Goal: Transaction & Acquisition: Purchase product/service

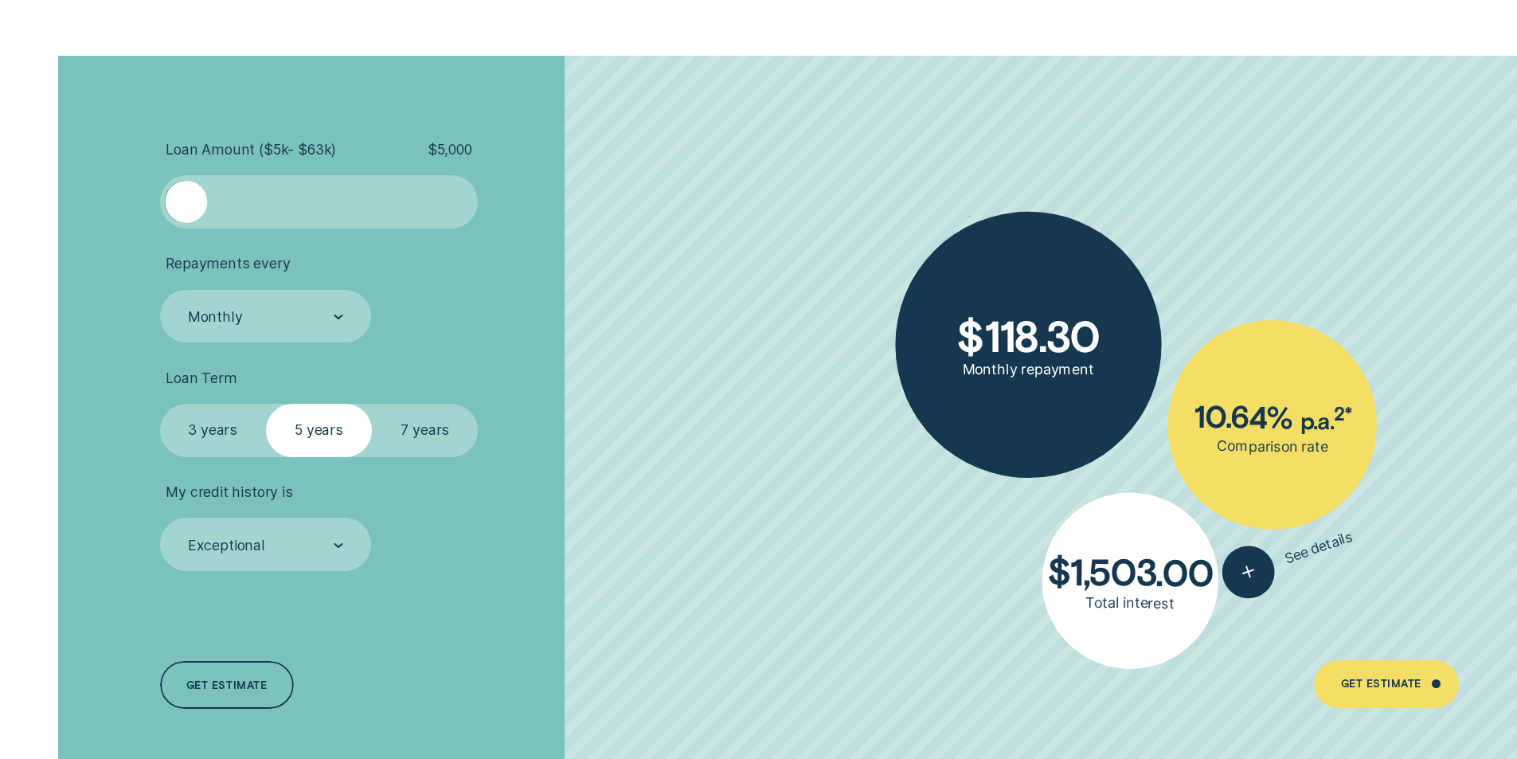
scroll to position [3663, 0]
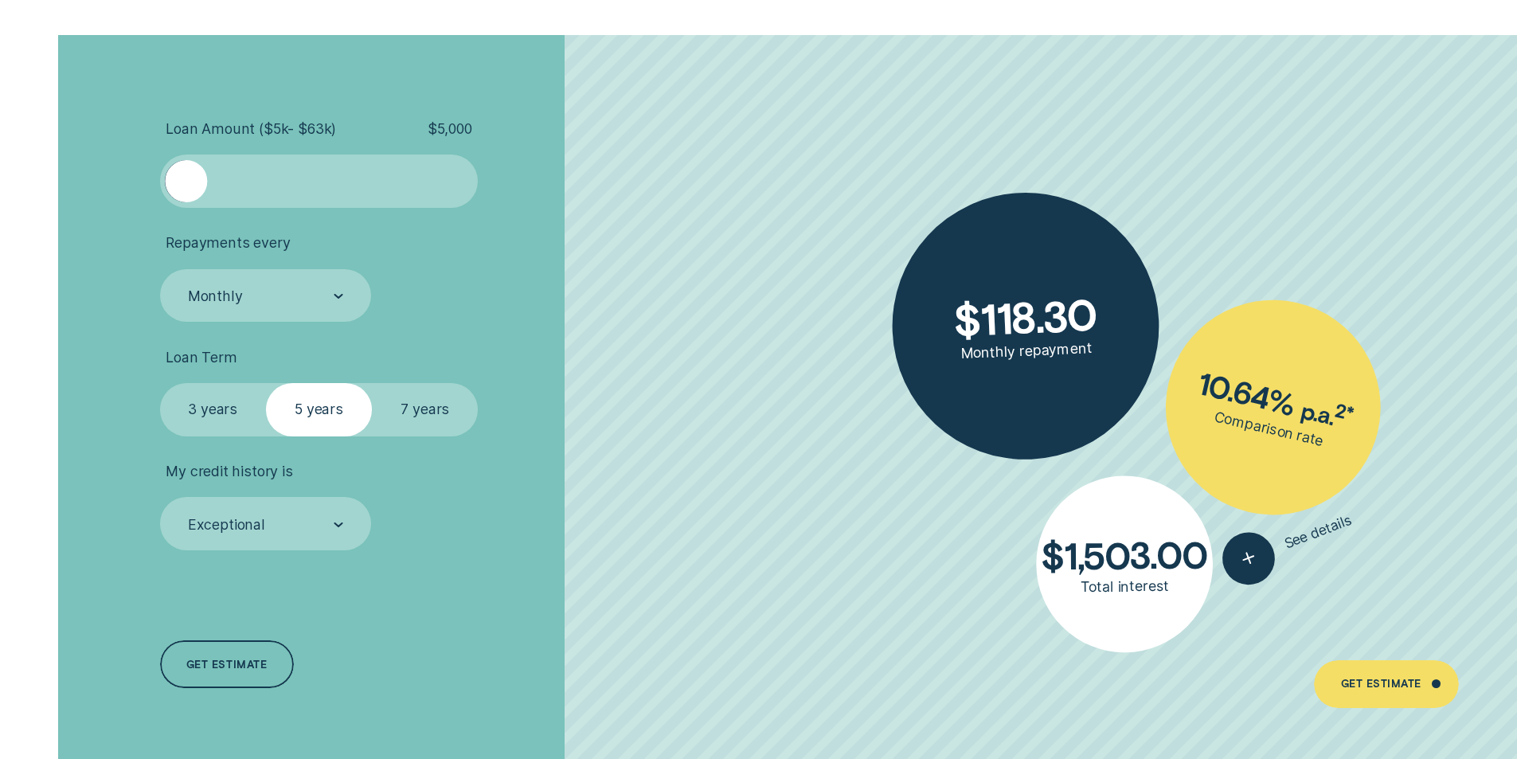
click at [431, 411] on label "7 years" at bounding box center [425, 409] width 106 height 53
click at [372, 383] on input "7 years" at bounding box center [372, 383] width 0 height 0
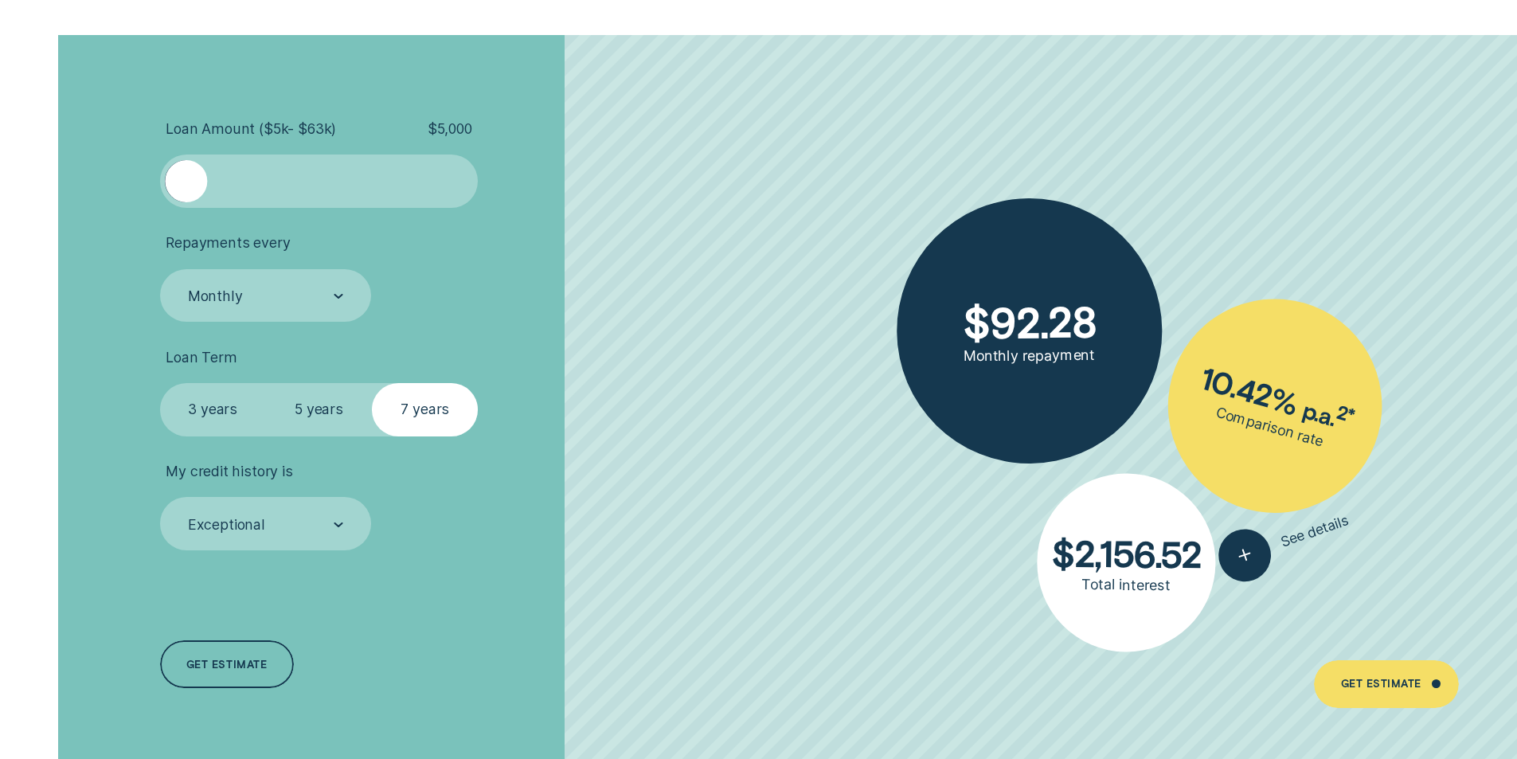
click at [236, 417] on label "3 years" at bounding box center [213, 409] width 106 height 53
click at [160, 383] on input "3 years" at bounding box center [160, 383] width 0 height 0
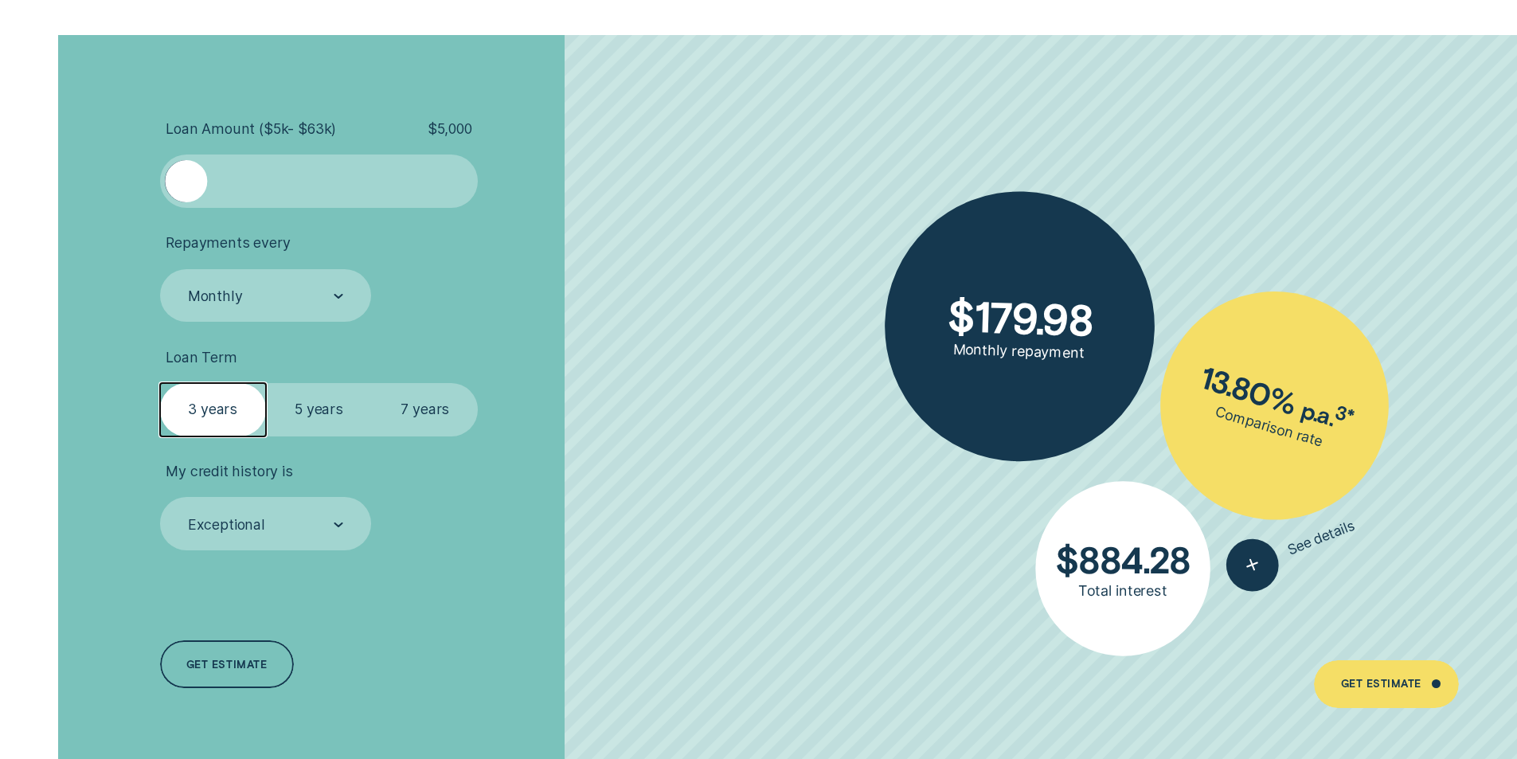
click at [294, 417] on label "5 years" at bounding box center [319, 409] width 106 height 53
click at [266, 383] on input "5 years" at bounding box center [266, 383] width 0 height 0
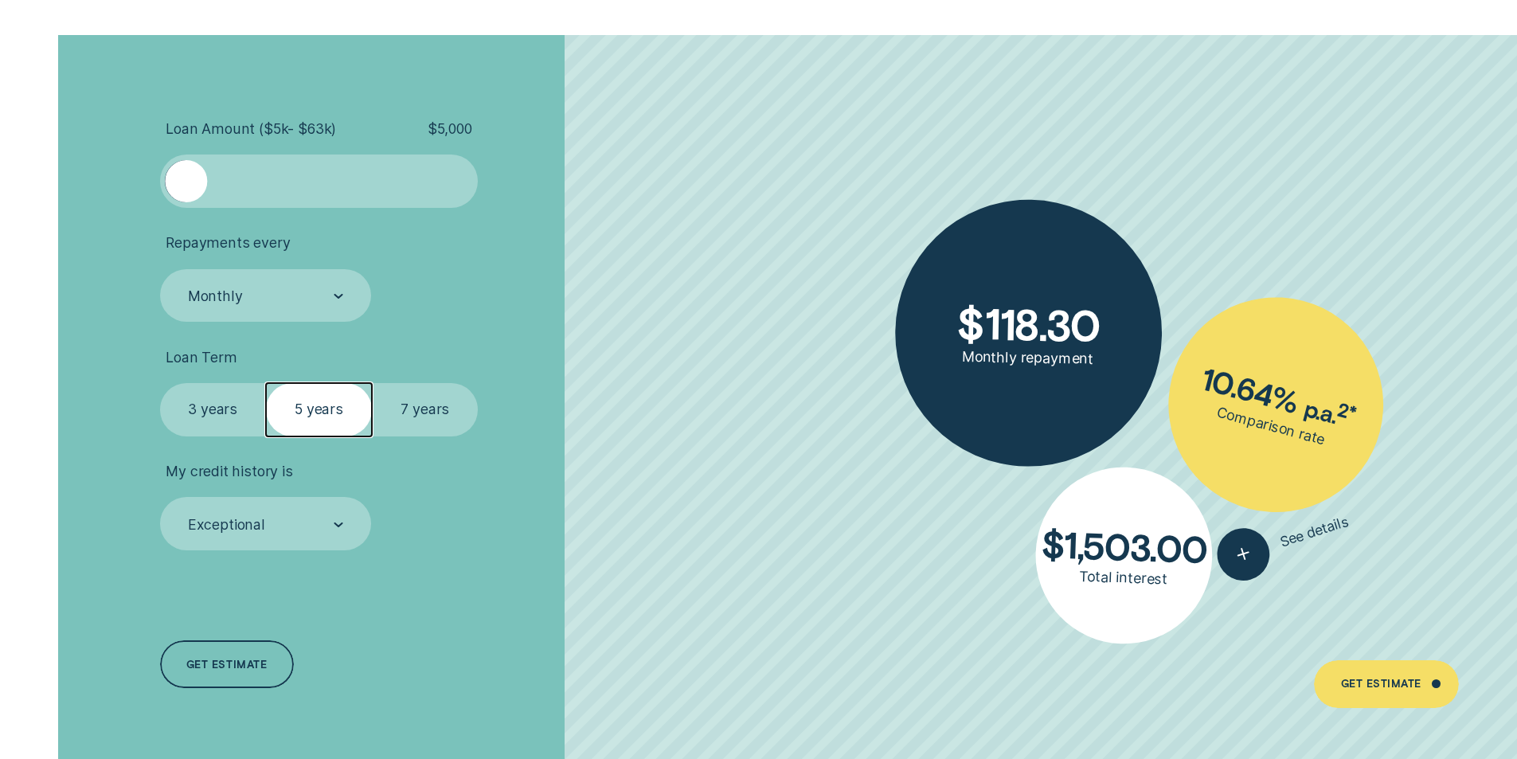
click at [419, 409] on label "7 years" at bounding box center [425, 409] width 106 height 53
click at [372, 383] on input "7 years" at bounding box center [372, 383] width 0 height 0
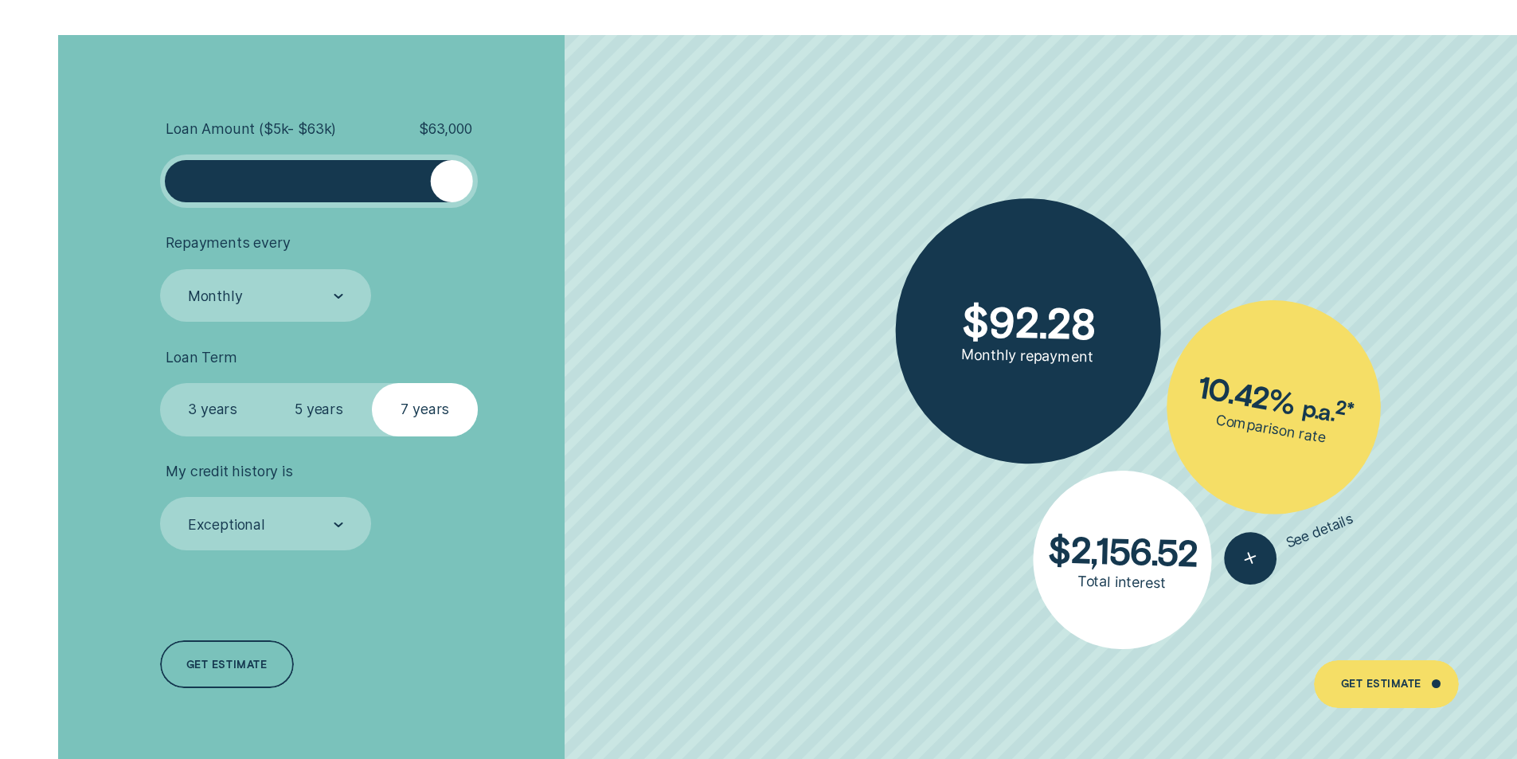
drag, startPoint x: 191, startPoint y: 185, endPoint x: 526, endPoint y: 184, distance: 335.3
click at [526, 184] on li "Loan Amount ( $5k - $63k ) $ 63,000" at bounding box center [404, 164] width 489 height 88
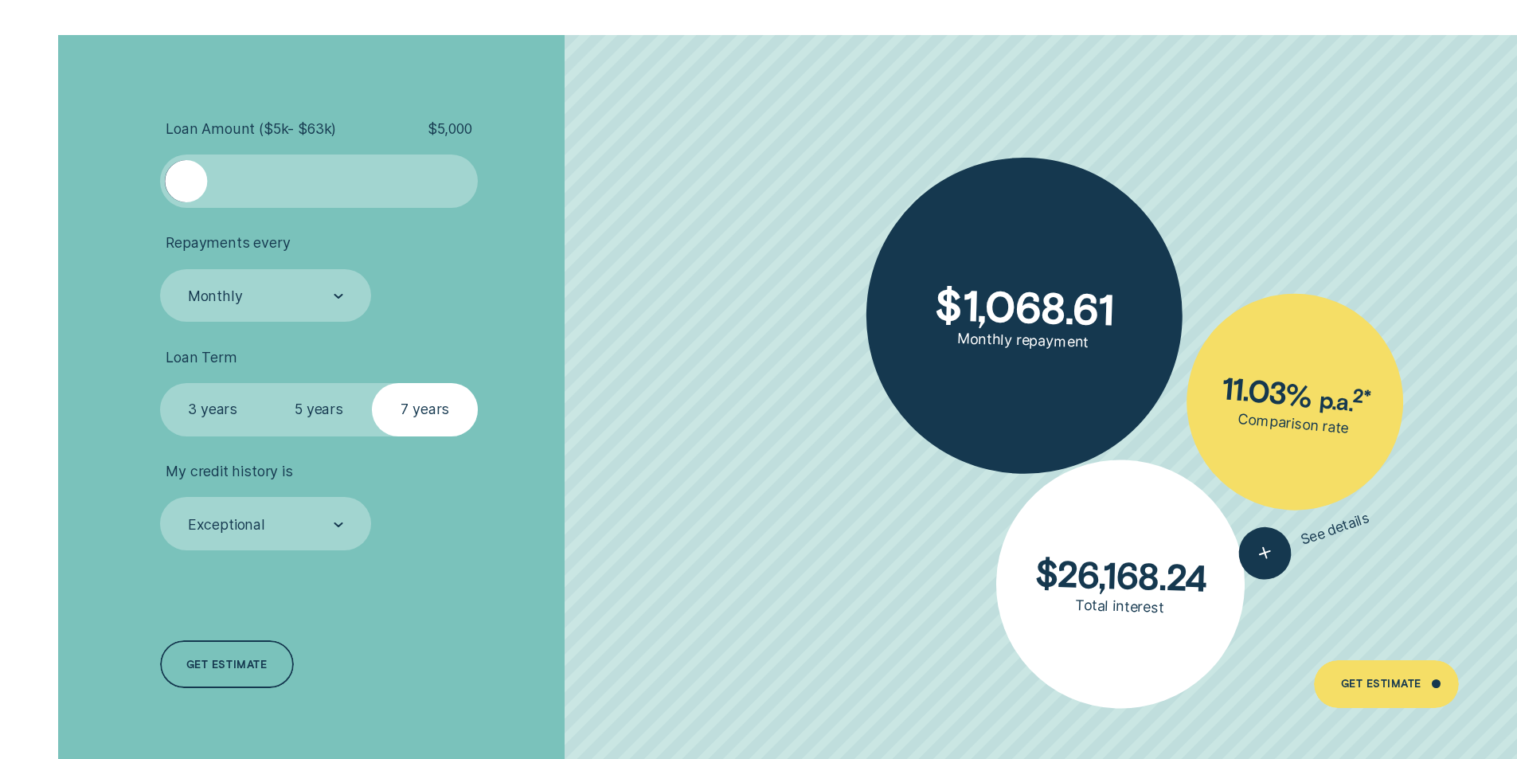
drag, startPoint x: 464, startPoint y: 182, endPoint x: 39, endPoint y: 182, distance: 425.3
click at [39, 182] on div "Loan Amount ( $5k - $63k ) $ 5,000 Repayments every Monthly Loan Term Select Lo…" at bounding box center [758, 405] width 1517 height 741
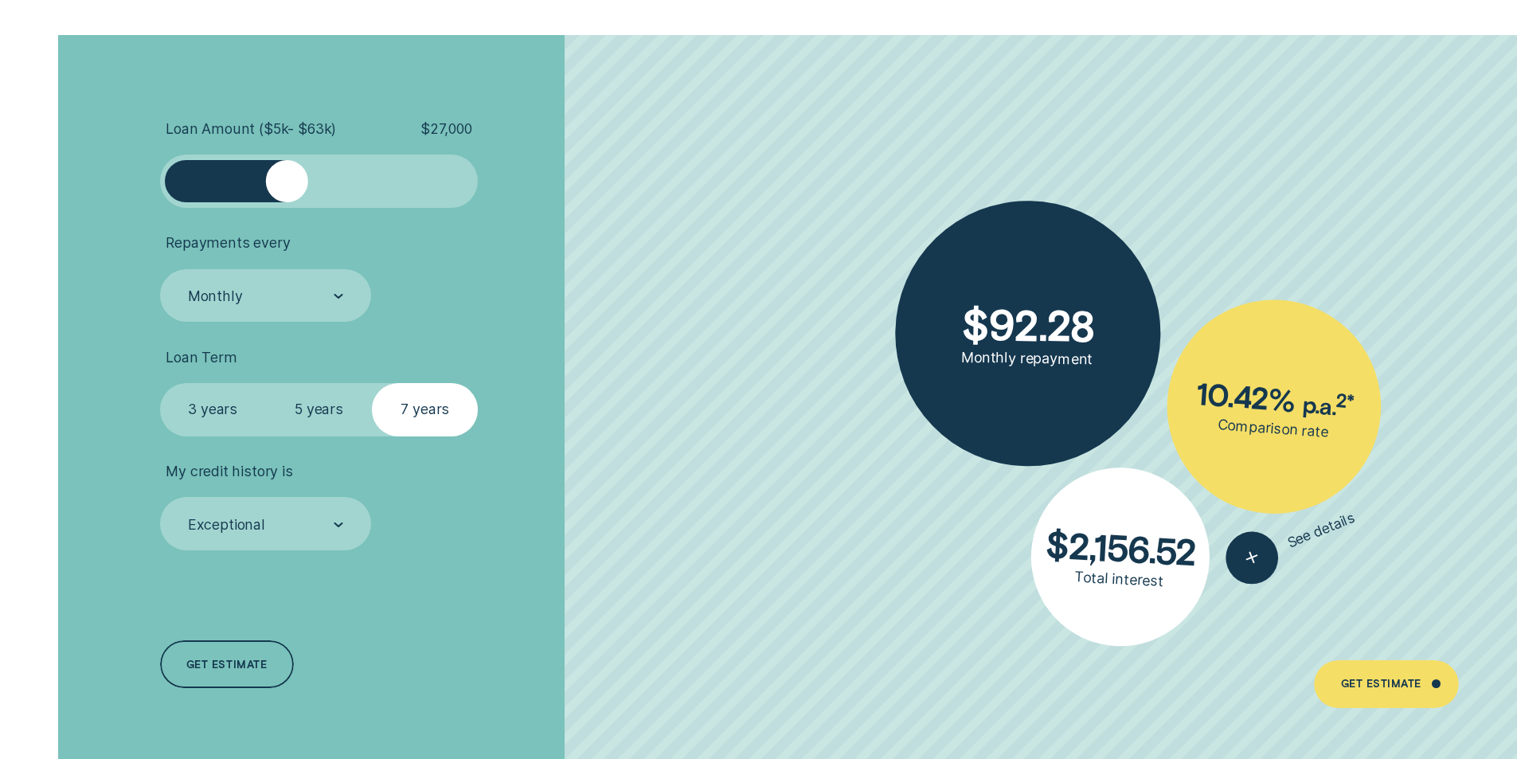
drag, startPoint x: 184, startPoint y: 186, endPoint x: 307, endPoint y: 180, distance: 123.6
click at [307, 180] on div at bounding box center [287, 181] width 42 height 42
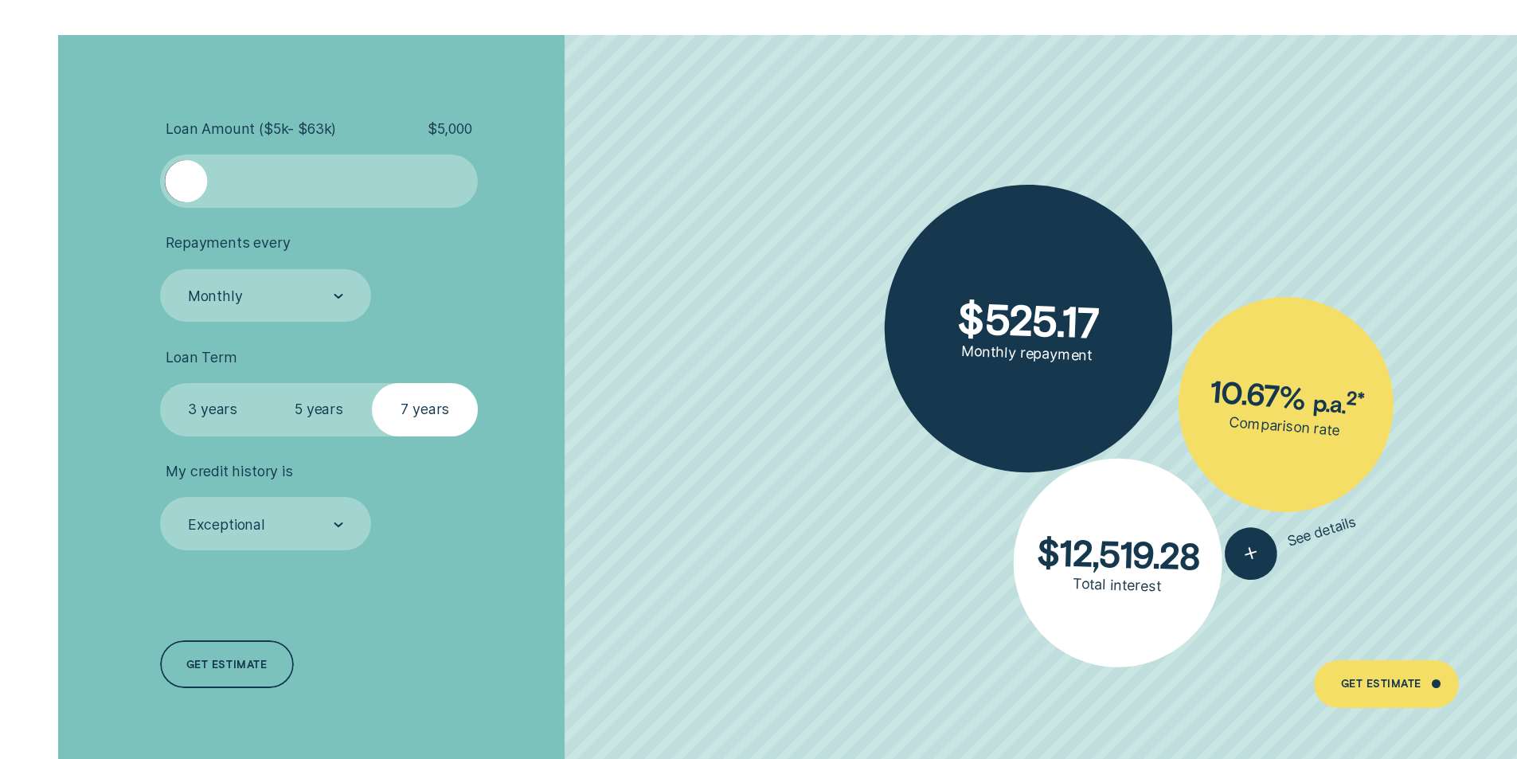
drag, startPoint x: 307, startPoint y: 180, endPoint x: 26, endPoint y: 188, distance: 281.2
click at [28, 188] on div "Loan Amount ( $5k - $63k ) $ 5,000 Repayments every Monthly Loan Term Select Lo…" at bounding box center [758, 405] width 1517 height 741
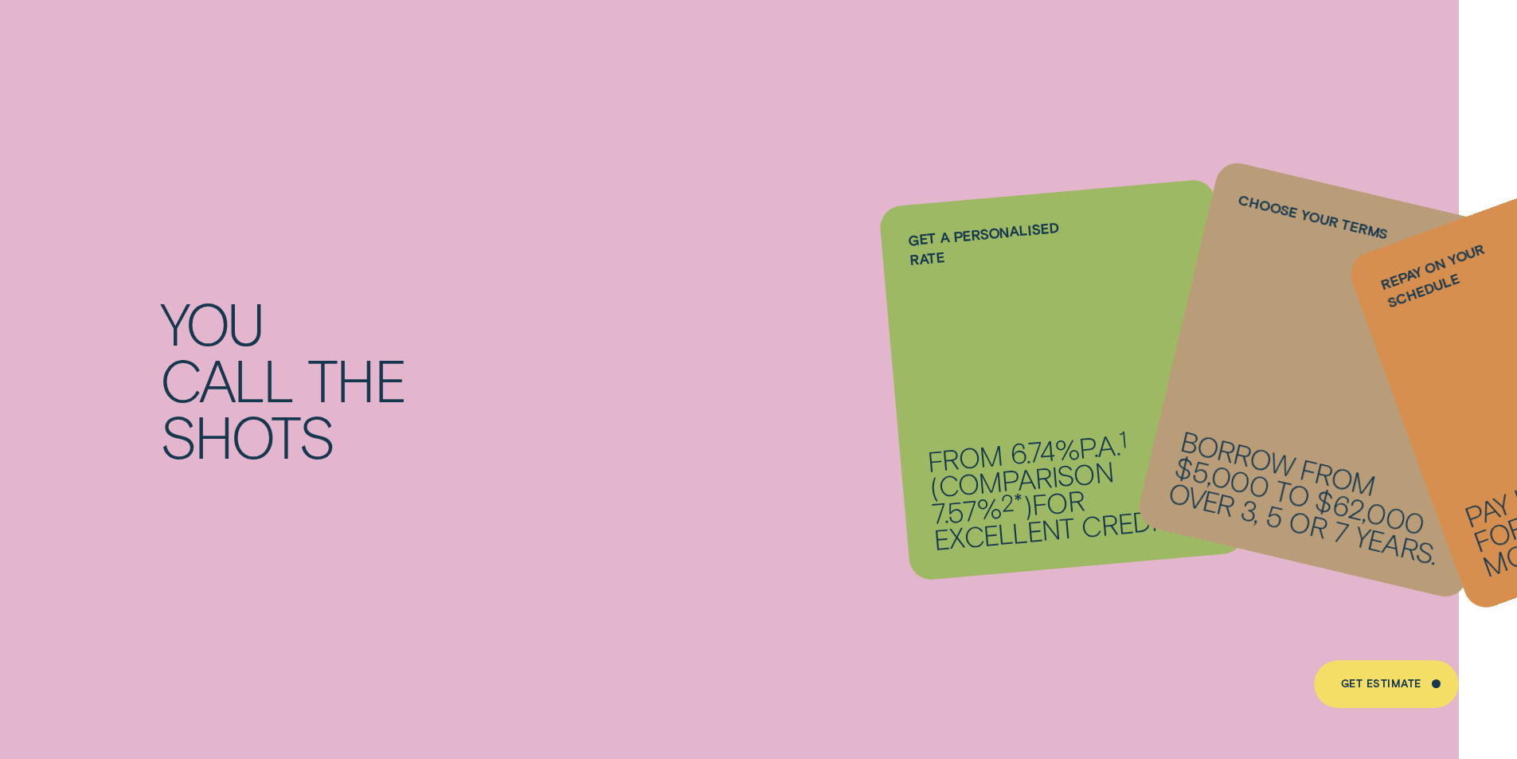
scroll to position [1195, 0]
